Goal: Task Accomplishment & Management: Manage account settings

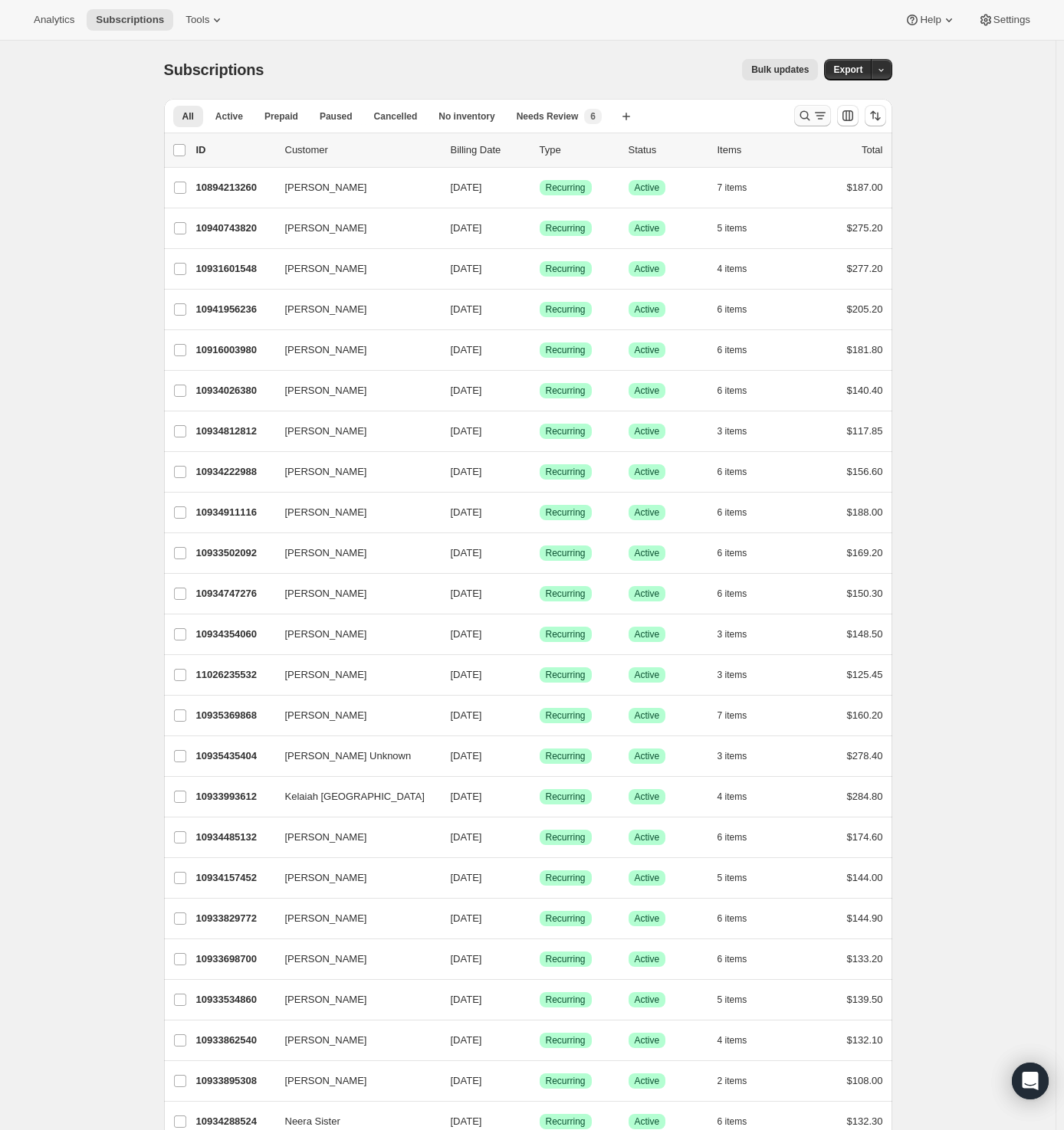
click at [807, 113] on icon "Search and filter results" at bounding box center [805, 116] width 16 height 16
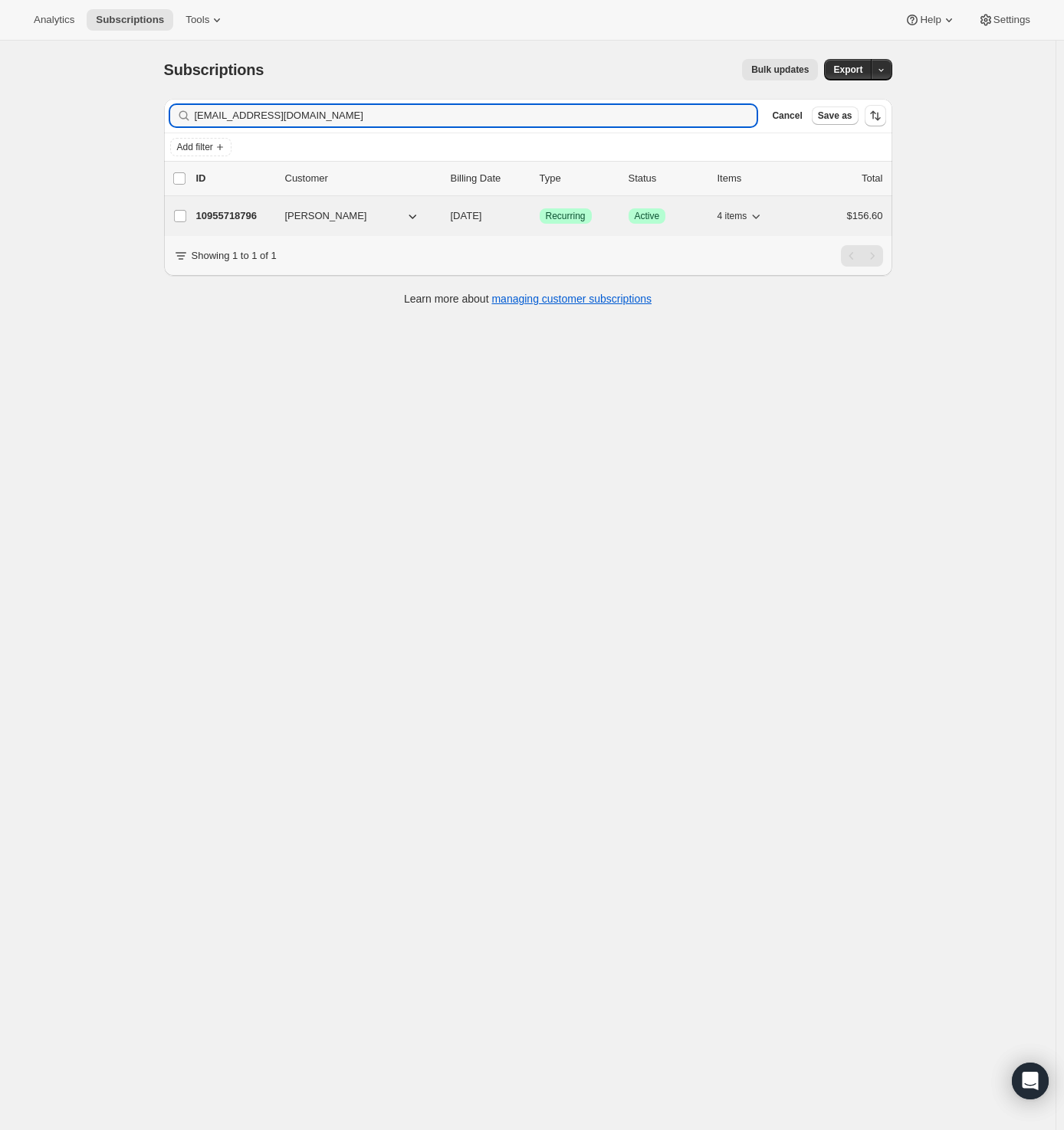
type input "[EMAIL_ADDRESS][DOMAIN_NAME]"
click at [261, 208] on p "10955718796" at bounding box center [235, 216] width 77 height 16
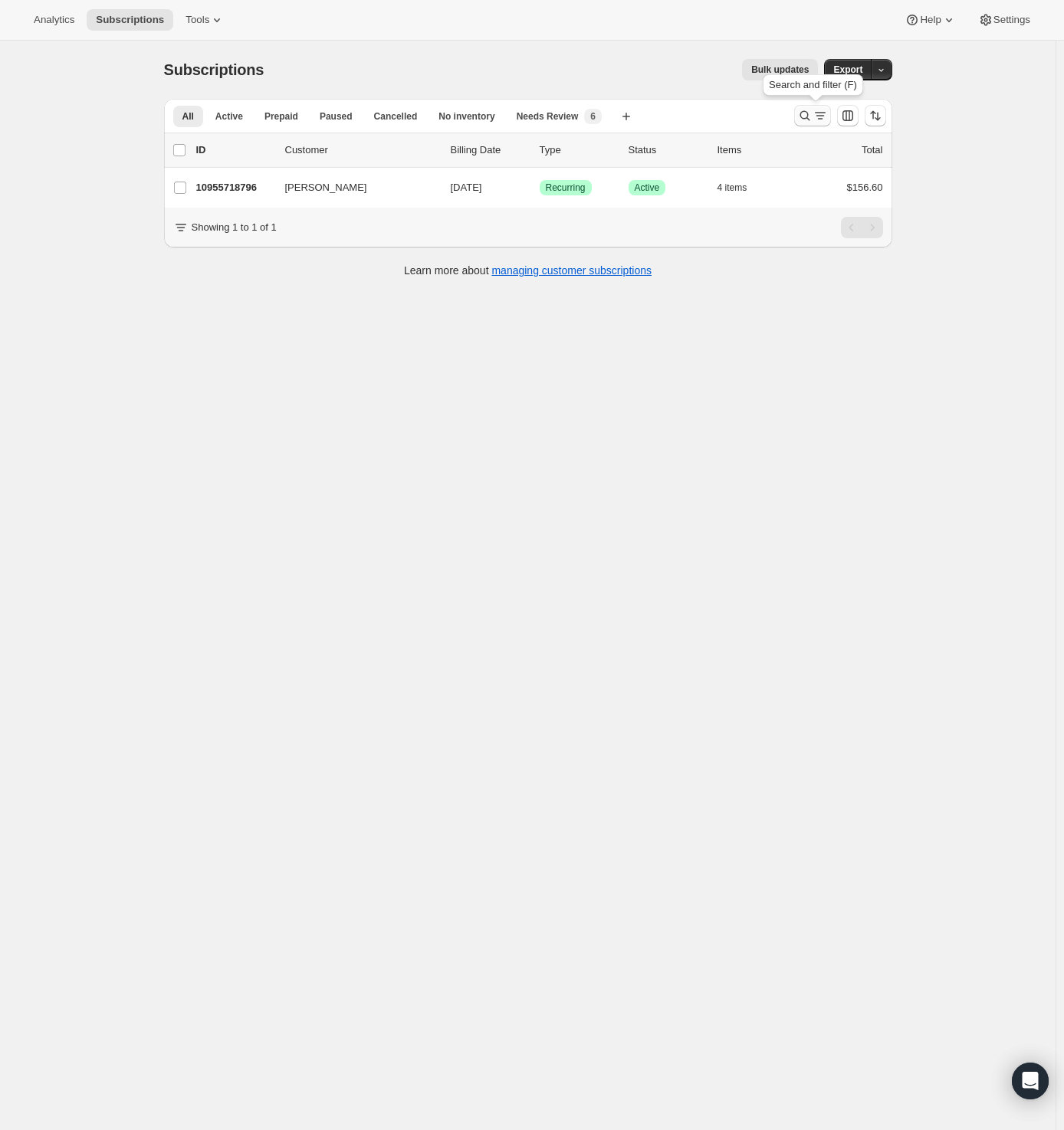
click at [809, 118] on icon "Search and filter results" at bounding box center [803, 115] width 10 height 10
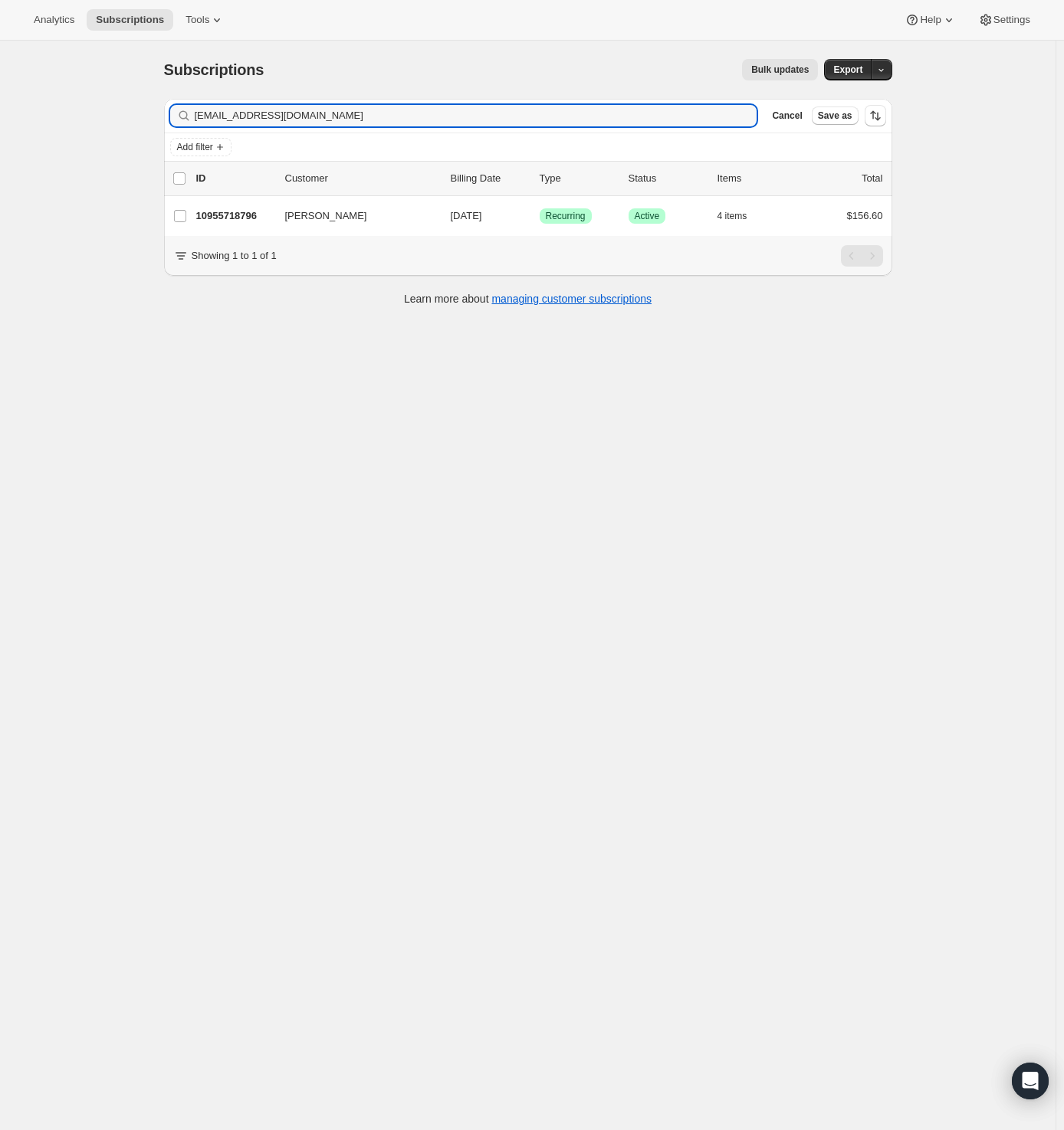
drag, startPoint x: 321, startPoint y: 116, endPoint x: -136, endPoint y: 106, distance: 457.1
click at [0, 106] on html "Analytics Subscriptions Tools Help Settings Skip to content Subscriptions. This…" at bounding box center [532, 565] width 1064 height 1130
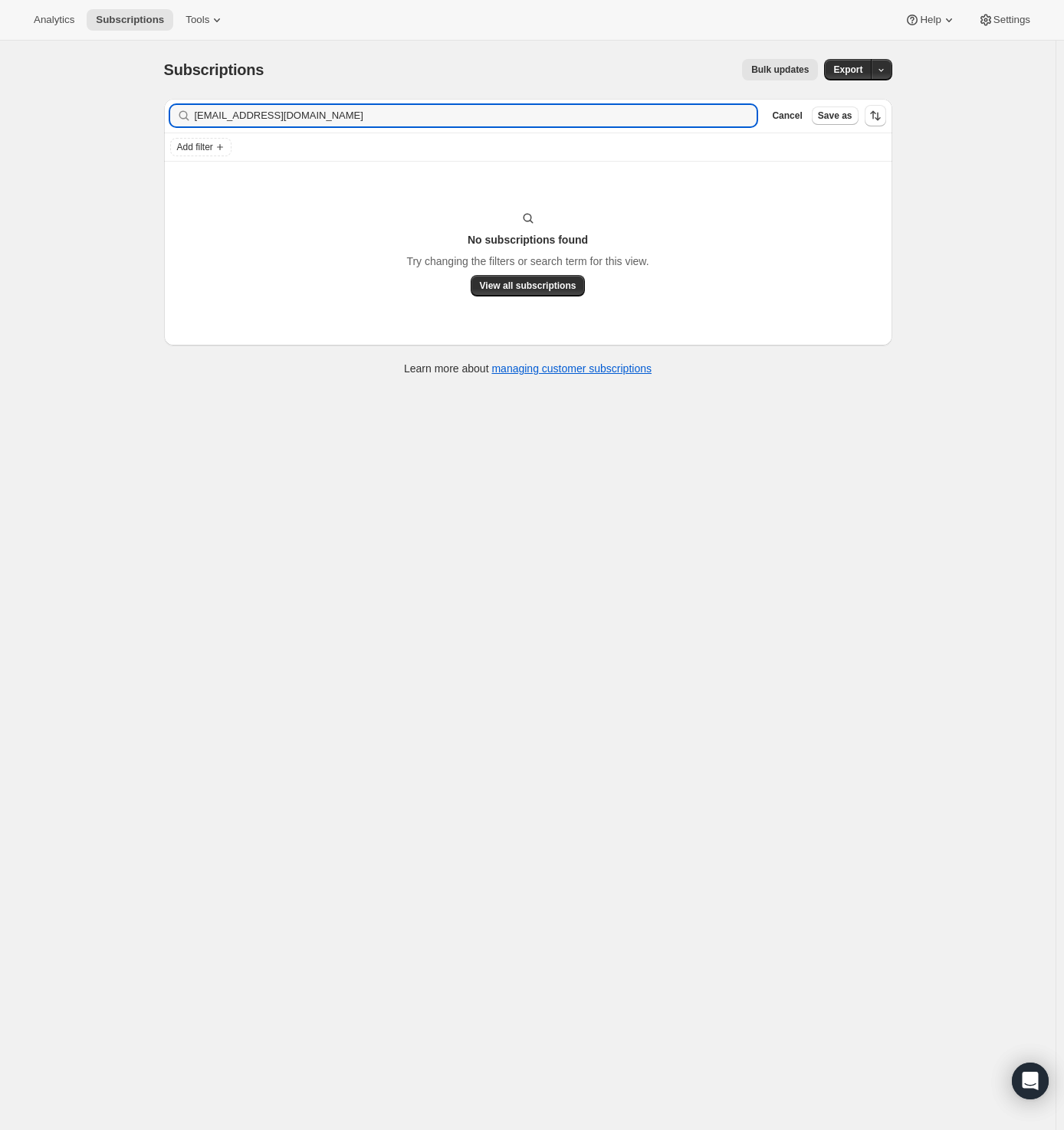
type input "[EMAIL_ADDRESS][DOMAIN_NAME]"
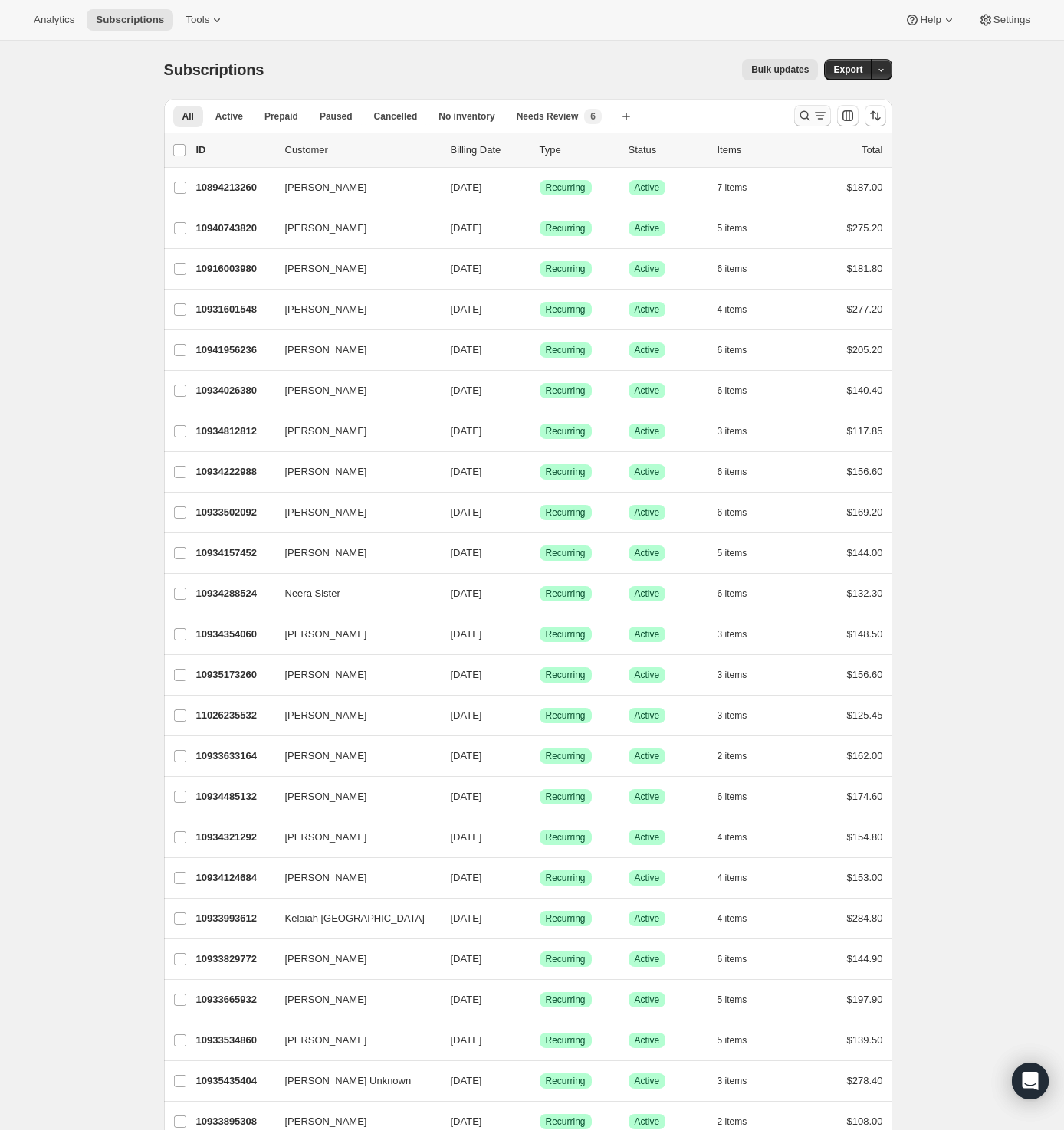
click at [812, 119] on icon "Search and filter results" at bounding box center [805, 116] width 16 height 16
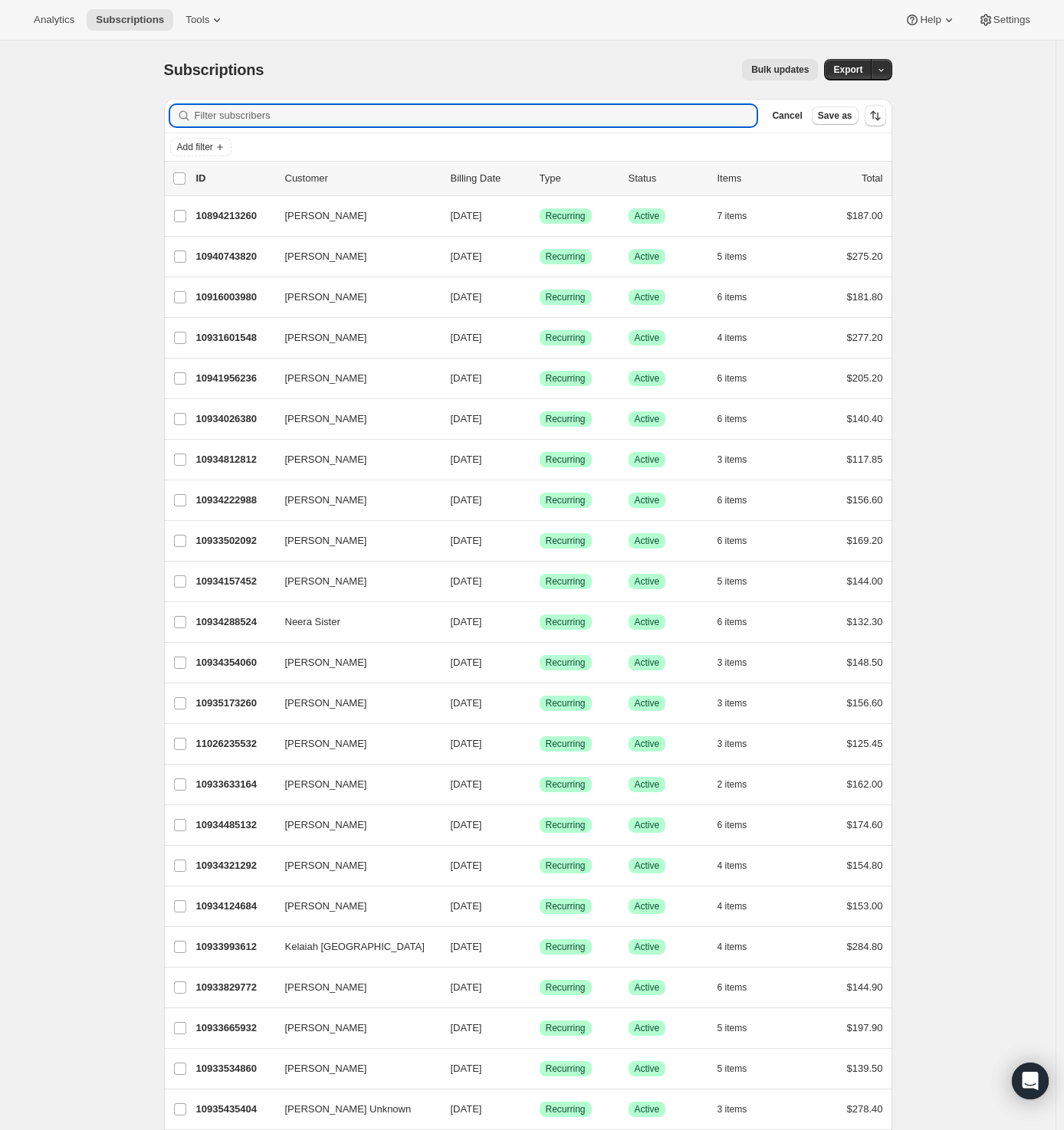
paste input "l.bozovic@yahoo.com"
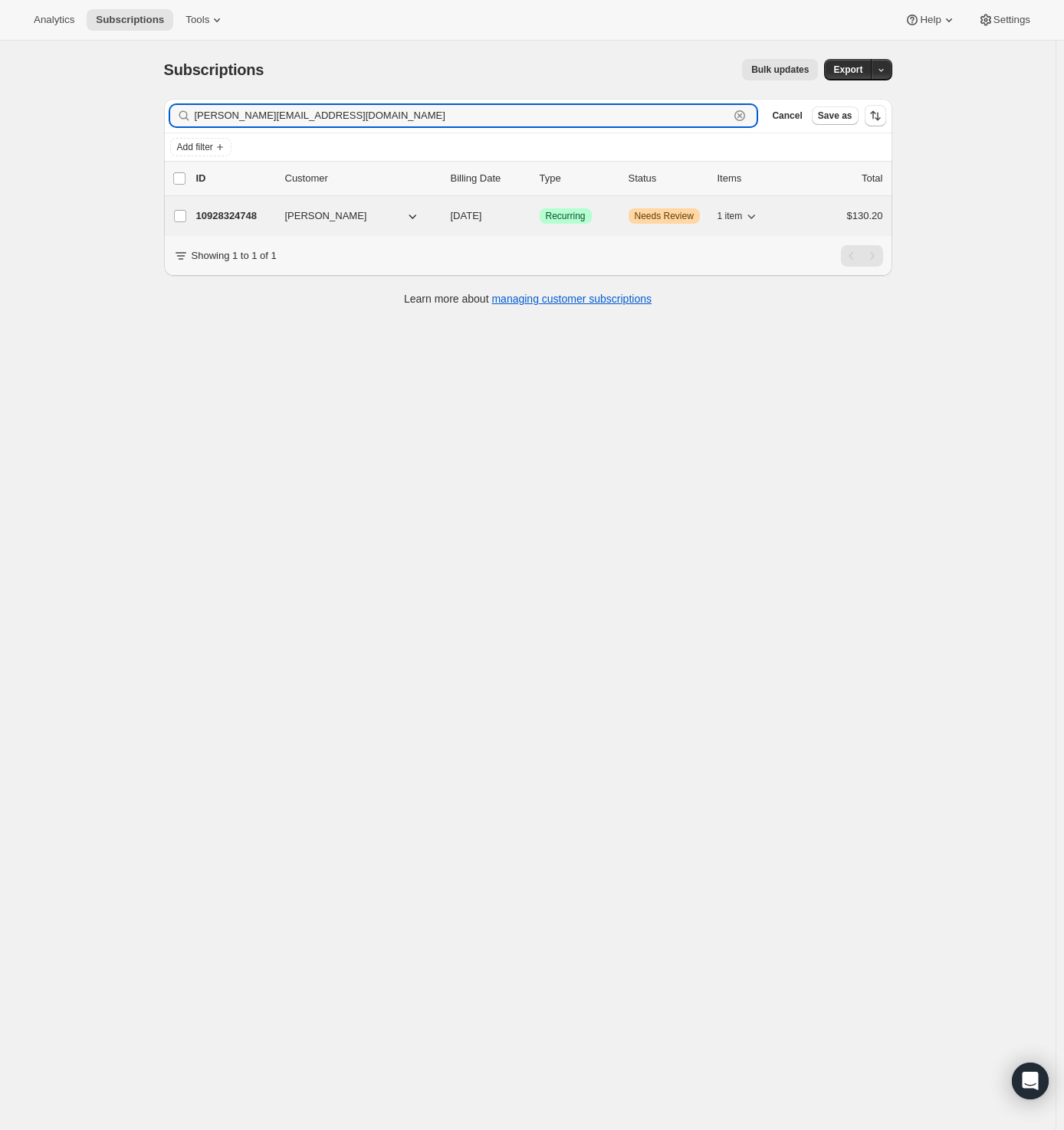
type input "l.bozovic@yahoo.com"
click at [242, 215] on p "10928324748" at bounding box center [235, 216] width 77 height 16
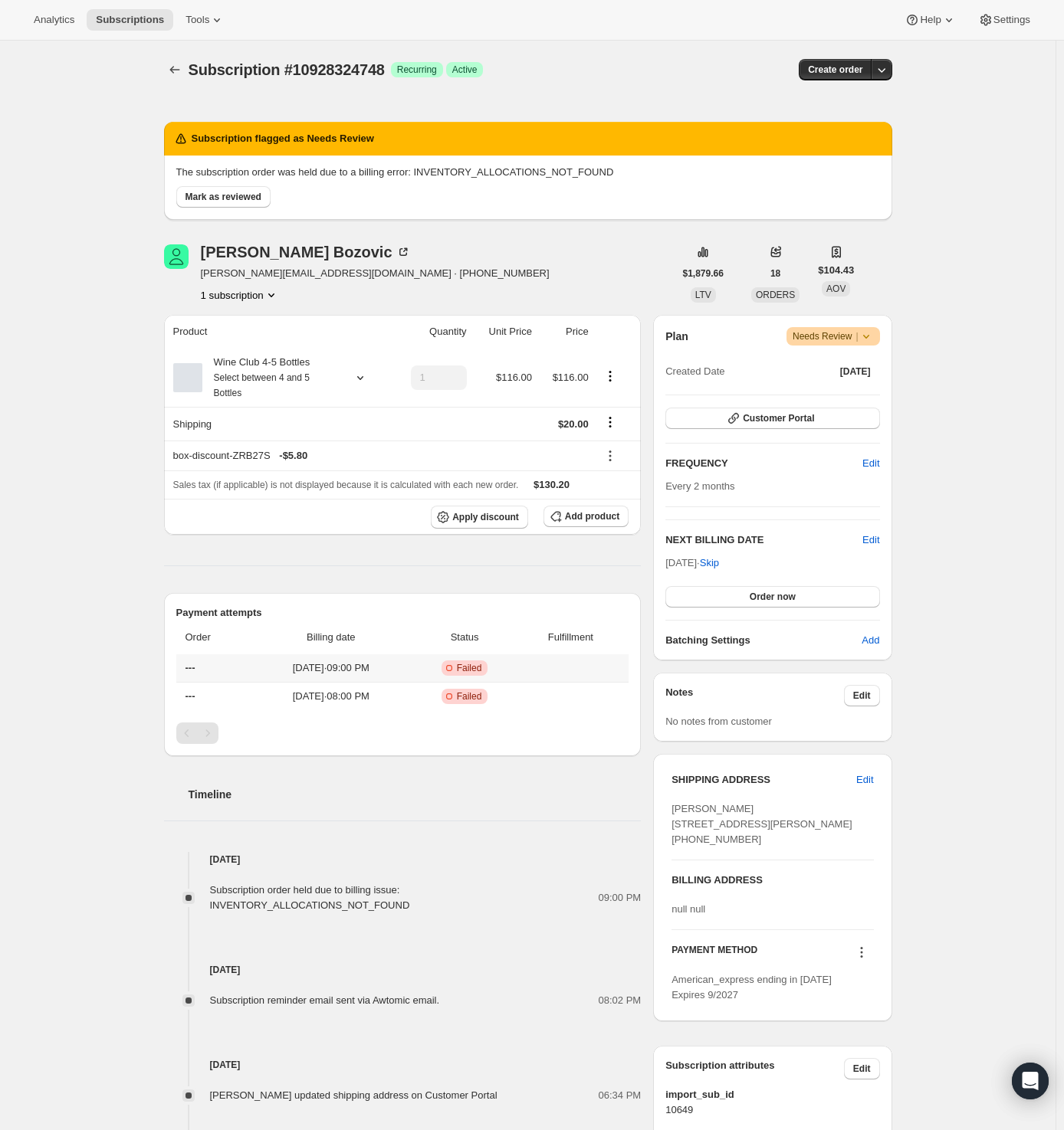
click at [315, 658] on td "Aug 19, 2025 · 09:00 PM" at bounding box center [331, 668] width 162 height 28
click at [195, 664] on span "---" at bounding box center [190, 667] width 10 height 11
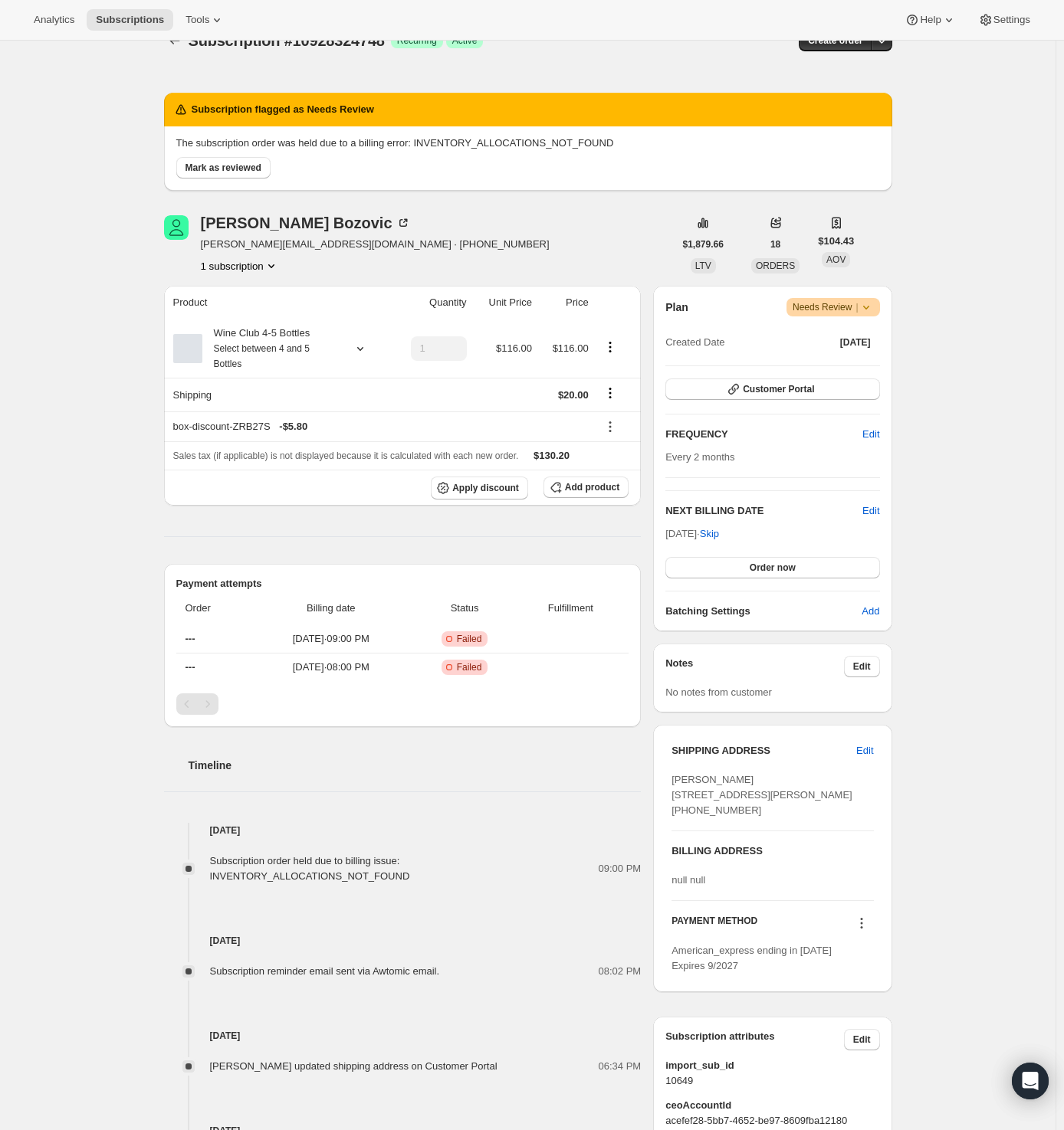
scroll to position [77, 0]
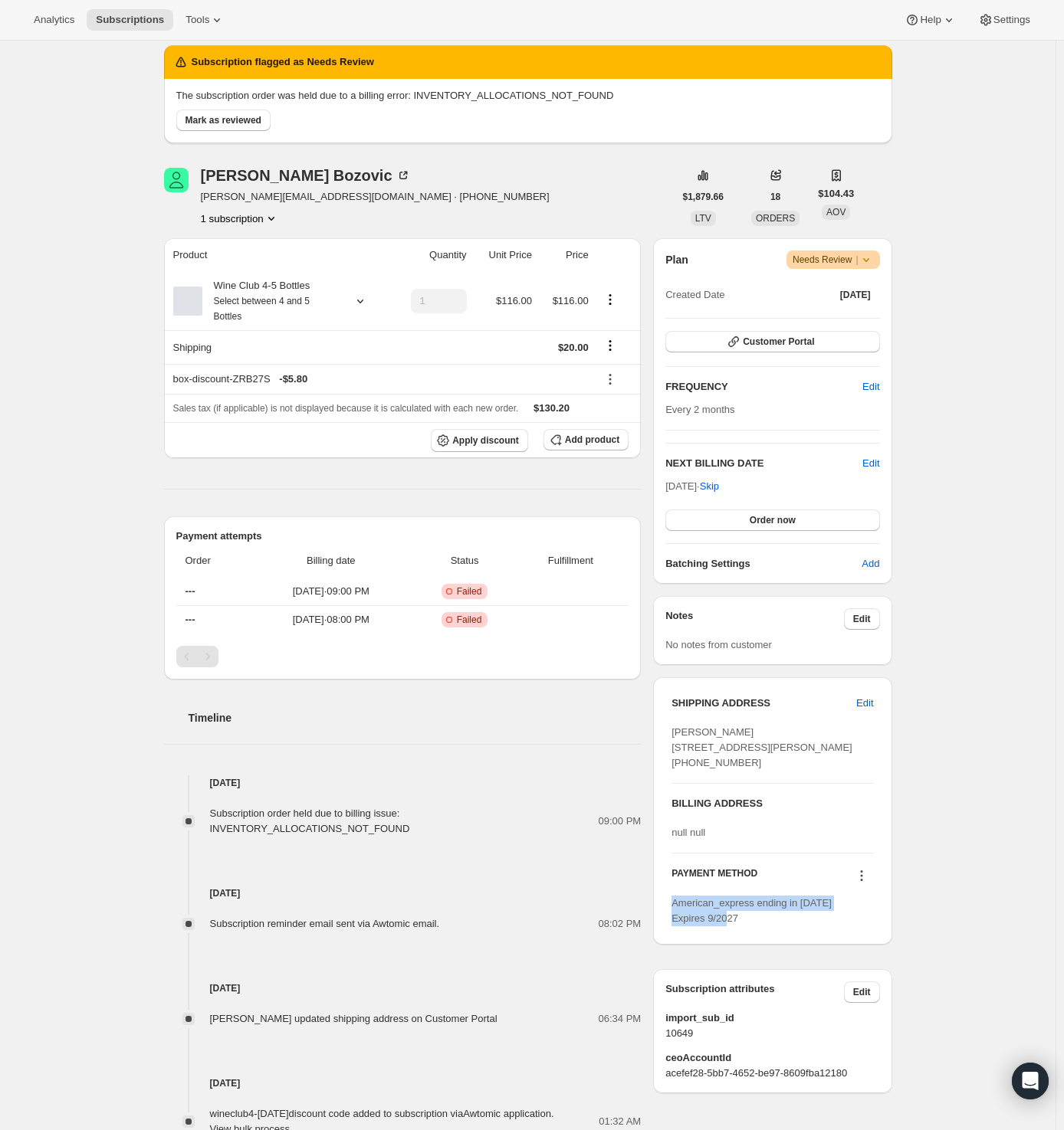
drag, startPoint x: 746, startPoint y: 969, endPoint x: 671, endPoint y: 950, distance: 77.4
click at [671, 944] on div "SHIPPING ADDRESS Edit Lindsy Bozovic 38 Thomford Way Petal MS, 39465 United Sta…" at bounding box center [772, 811] width 238 height 268
copy span "American_express ending in 2019 Expires 9/2027"
